Goal: Navigation & Orientation: Find specific page/section

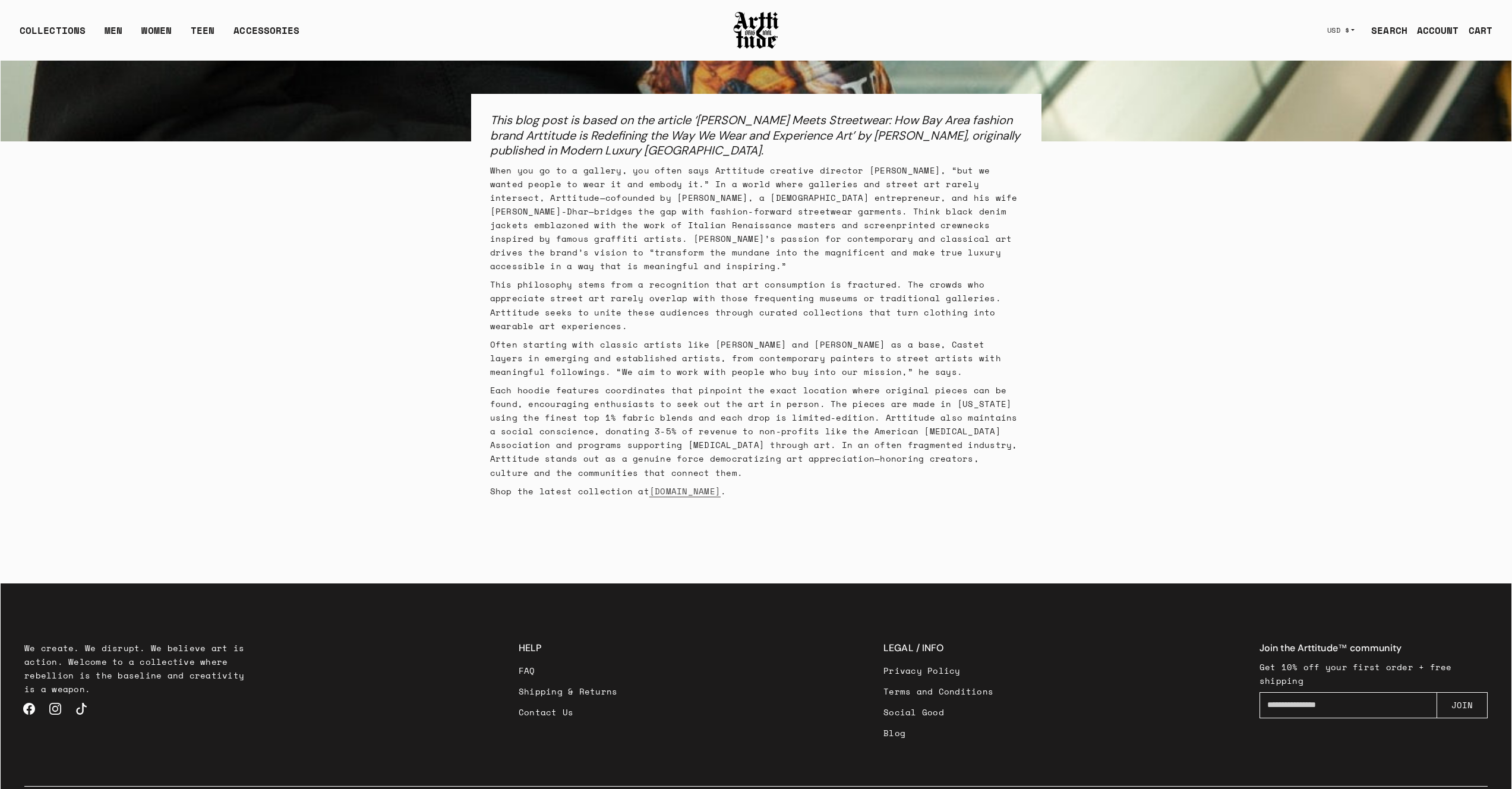
scroll to position [470, 0]
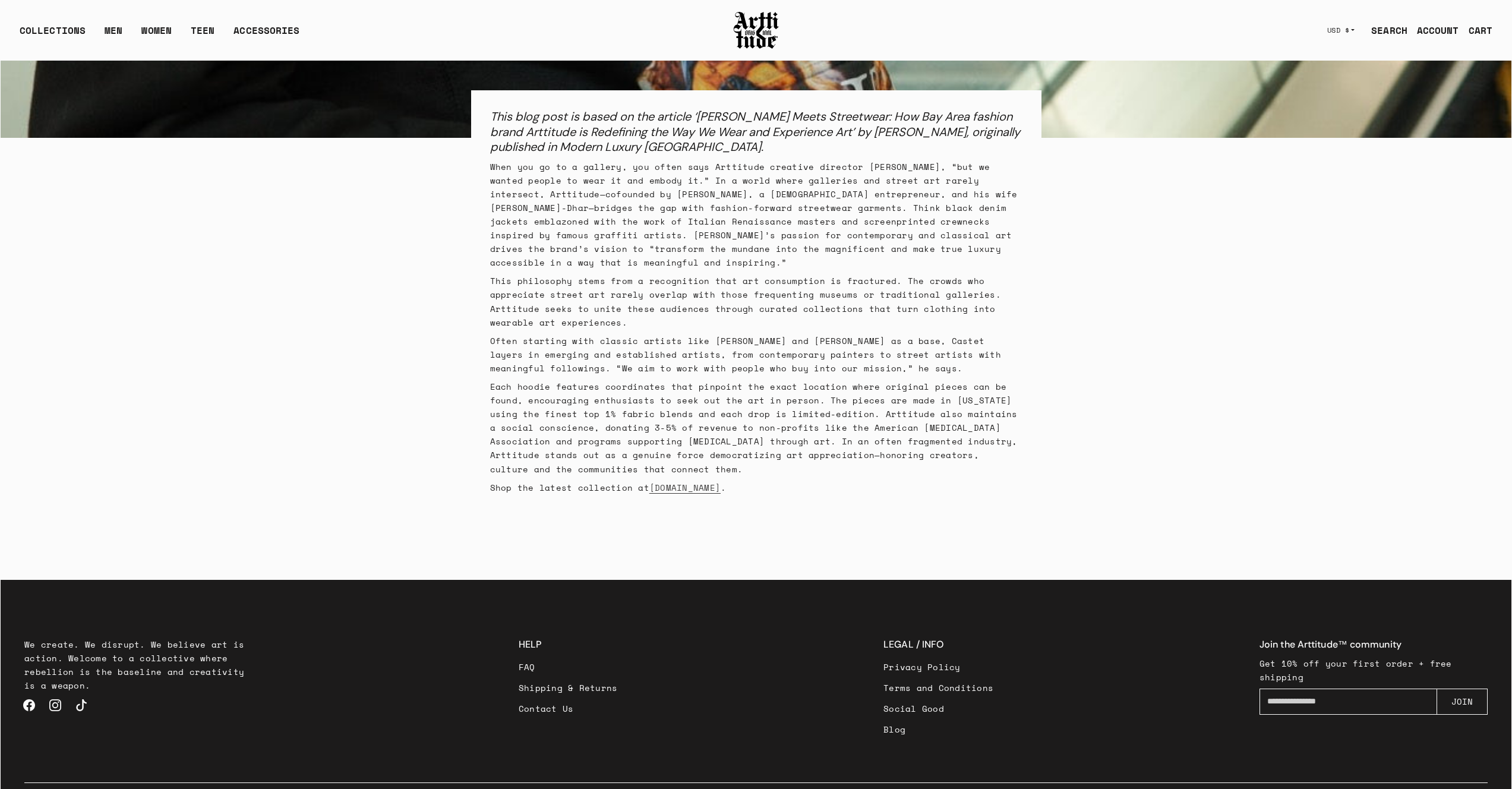
click at [898, 719] on link "Blog" at bounding box center [938, 729] width 110 height 21
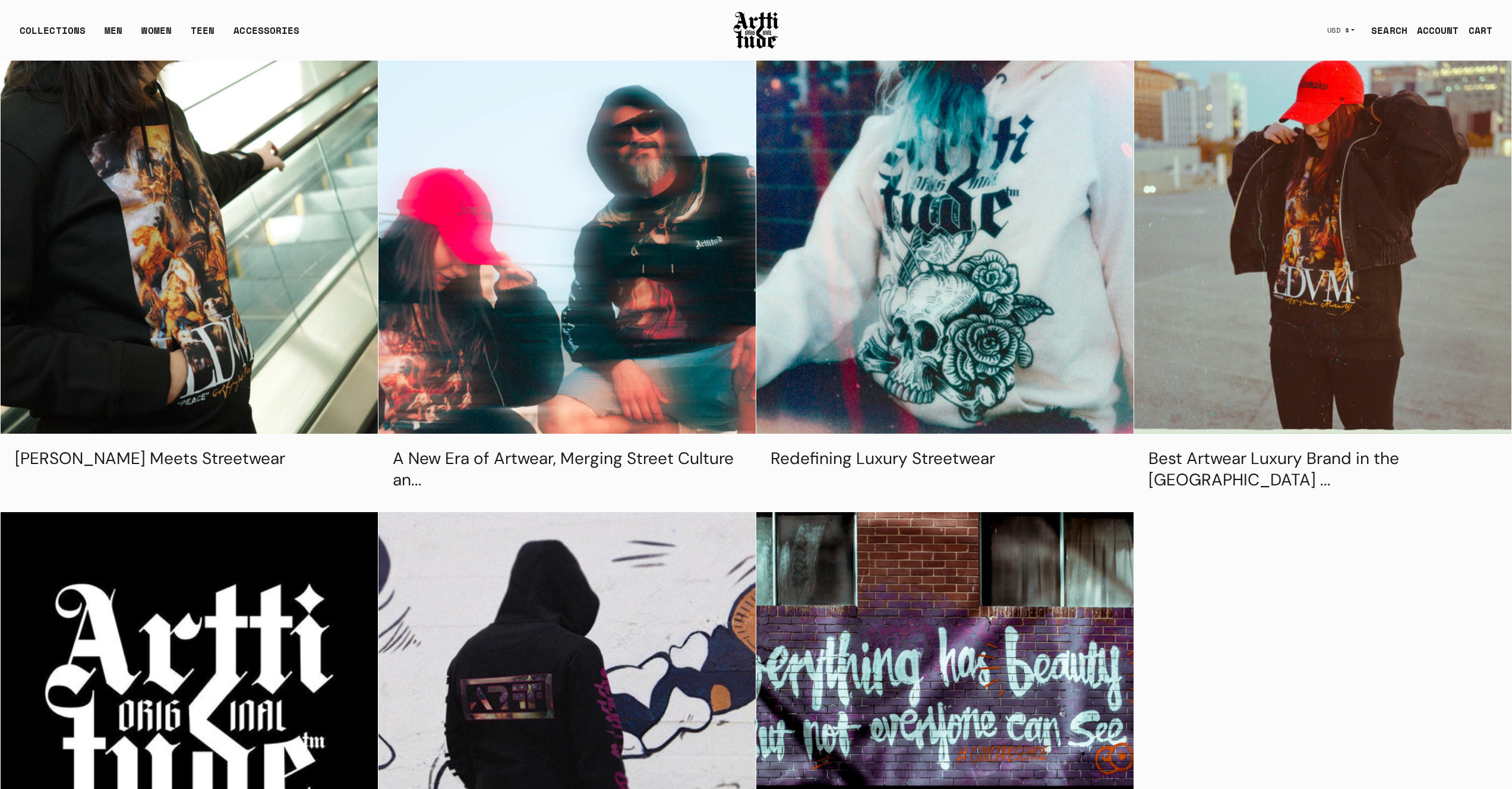
scroll to position [34, 0]
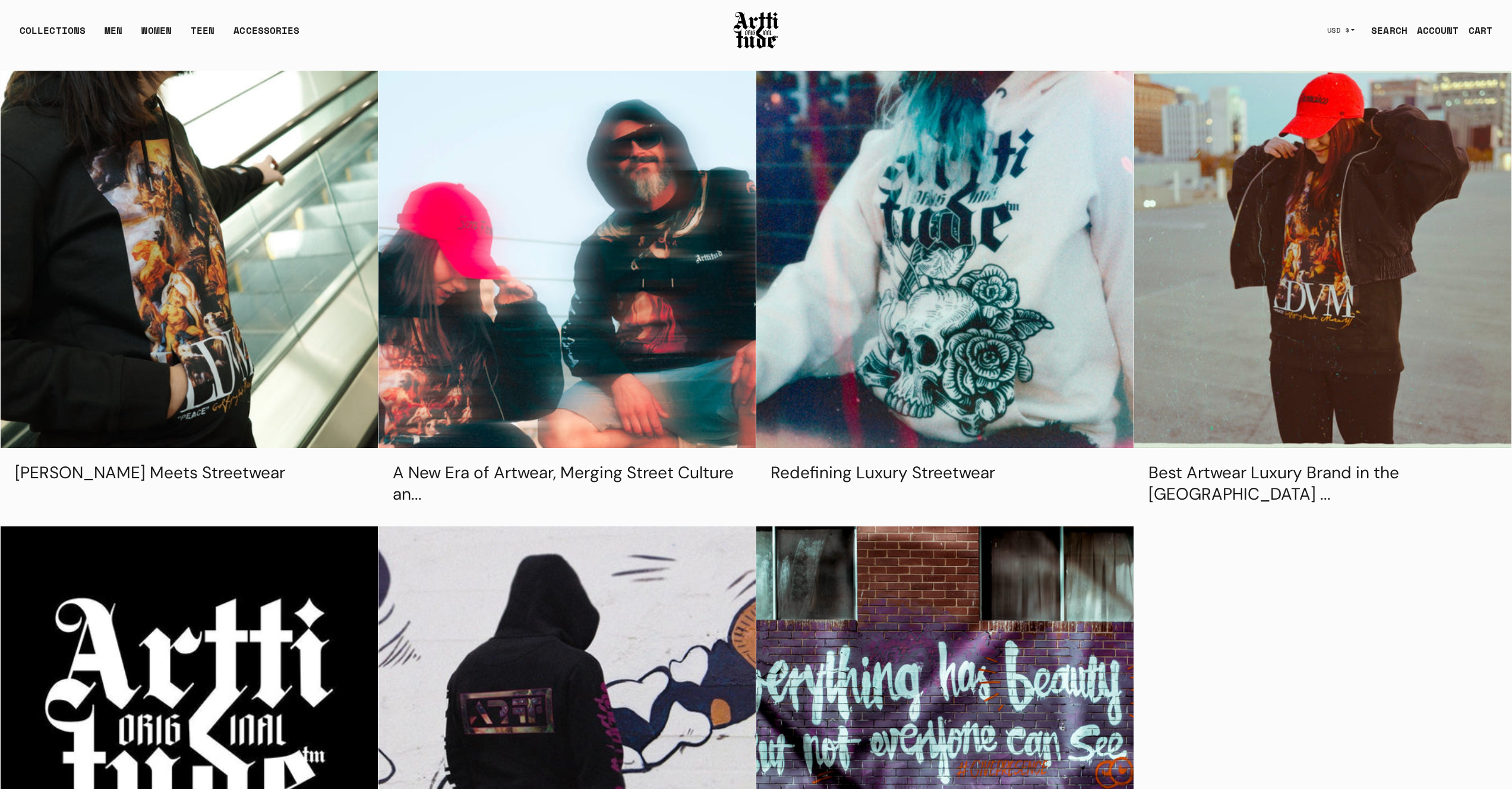
click at [761, 28] on img at bounding box center [756, 31] width 48 height 40
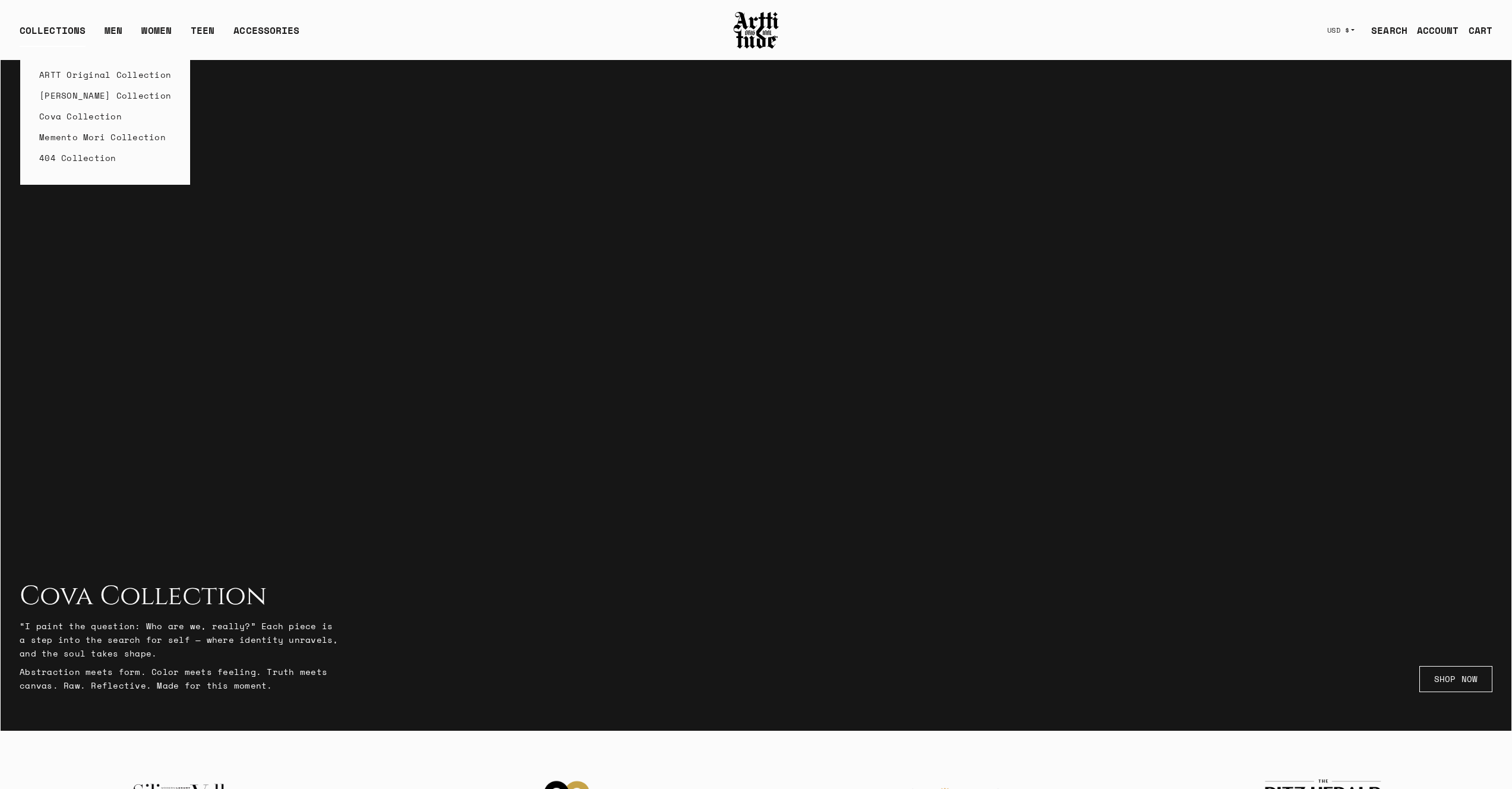
click at [87, 120] on link "Cova Collection" at bounding box center [106, 116] width 132 height 21
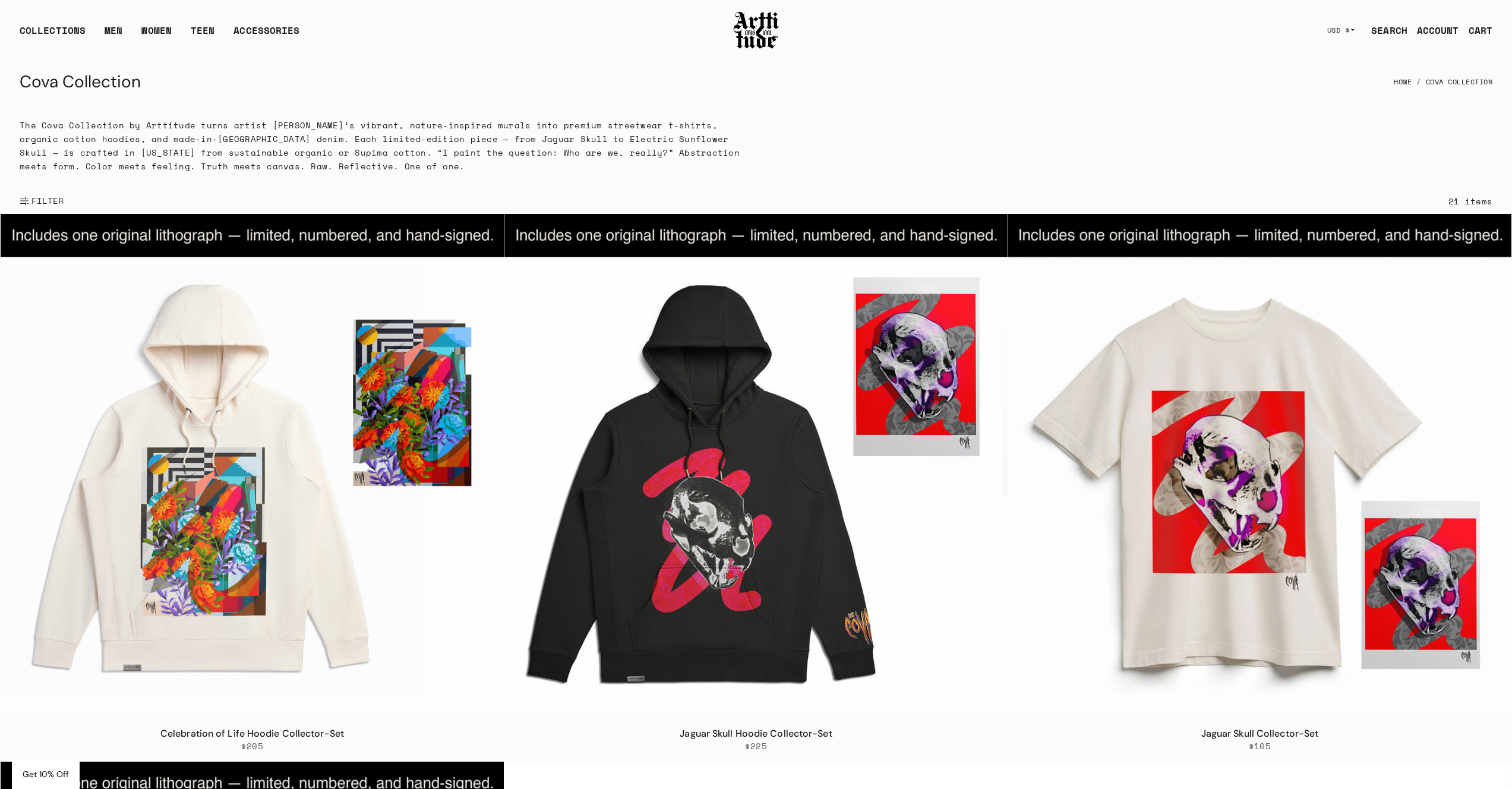
click at [716, 28] on div "COLLECTIONS ARTT Original Collection Caravaggio Collection Cova Collection Meme…" at bounding box center [369, 30] width 699 height 33
click at [759, 26] on img at bounding box center [756, 31] width 48 height 40
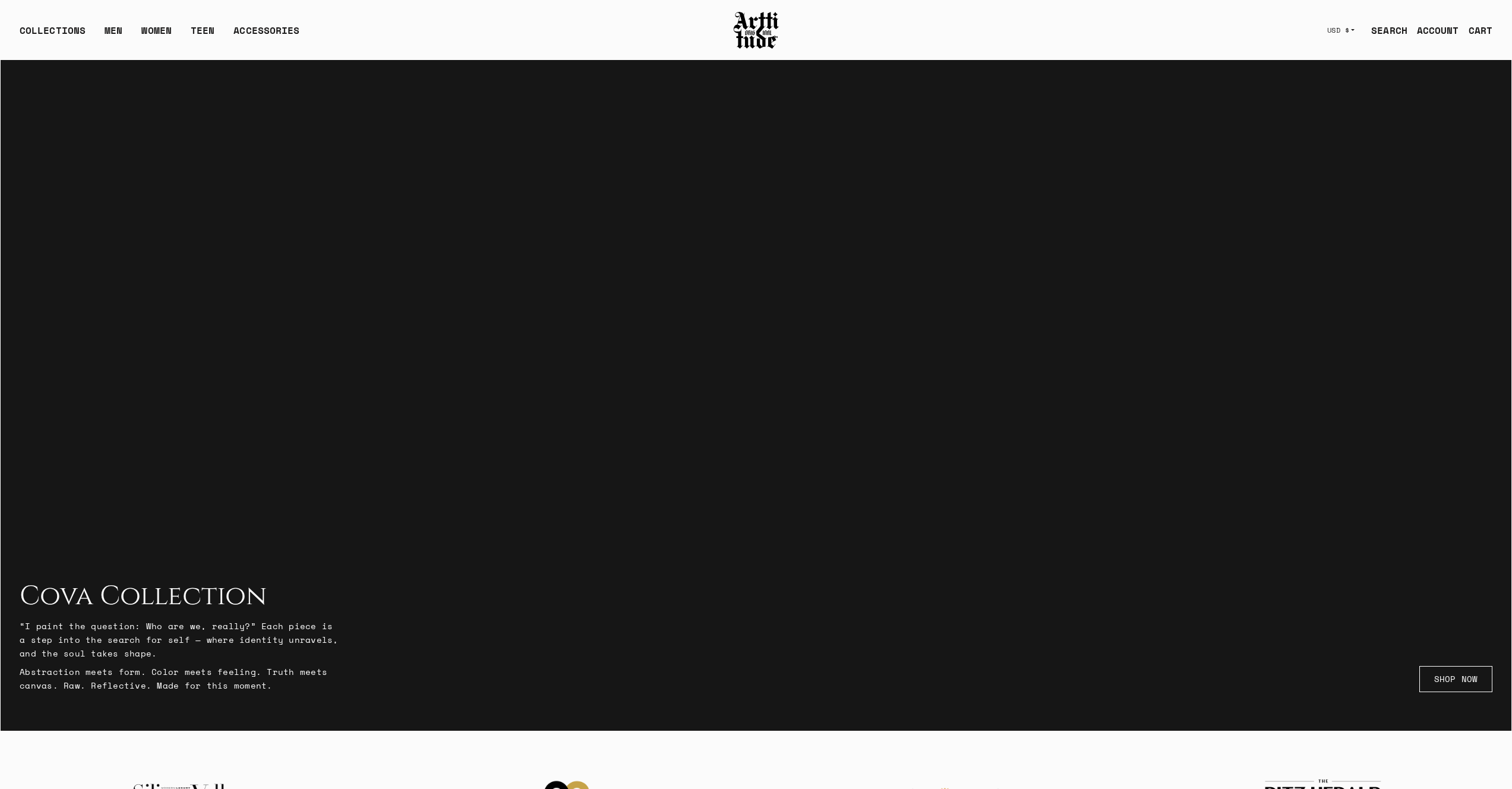
click at [635, 33] on div "COLLECTIONS ARTT Original Collection Caravaggio Collection Cova Collection Meme…" at bounding box center [369, 30] width 699 height 33
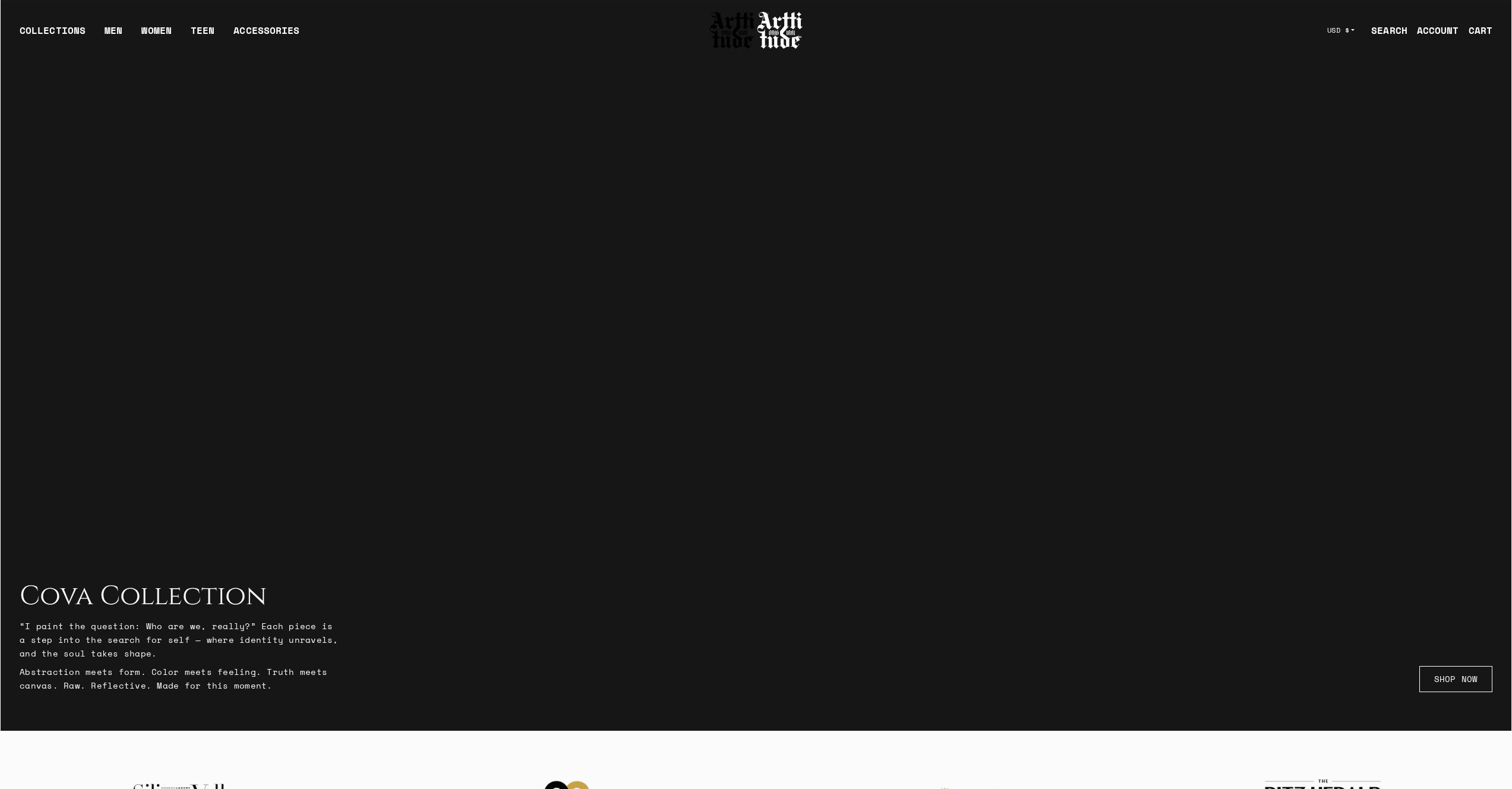
click at [1053, 188] on div at bounding box center [756, 336] width 1512 height 789
click at [1050, 100] on div at bounding box center [756, 336] width 1512 height 789
